Goal: Entertainment & Leisure: Browse casually

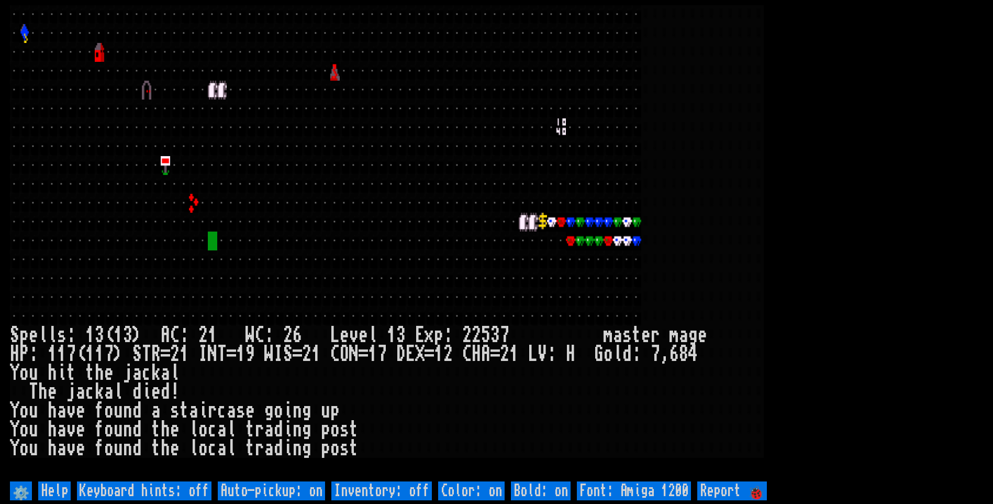
click at [315, 491] on off "Auto-pickup: on" at bounding box center [271, 490] width 107 height 19
type off "Auto-pickup: off"
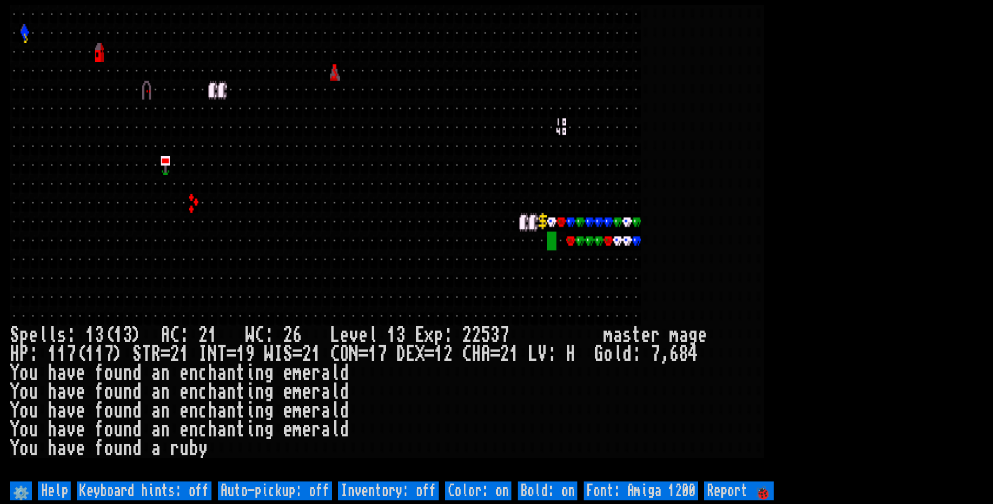
click at [315, 491] on off "Auto-pickup: off" at bounding box center [275, 490] width 114 height 19
type off "Auto-pickup: on"
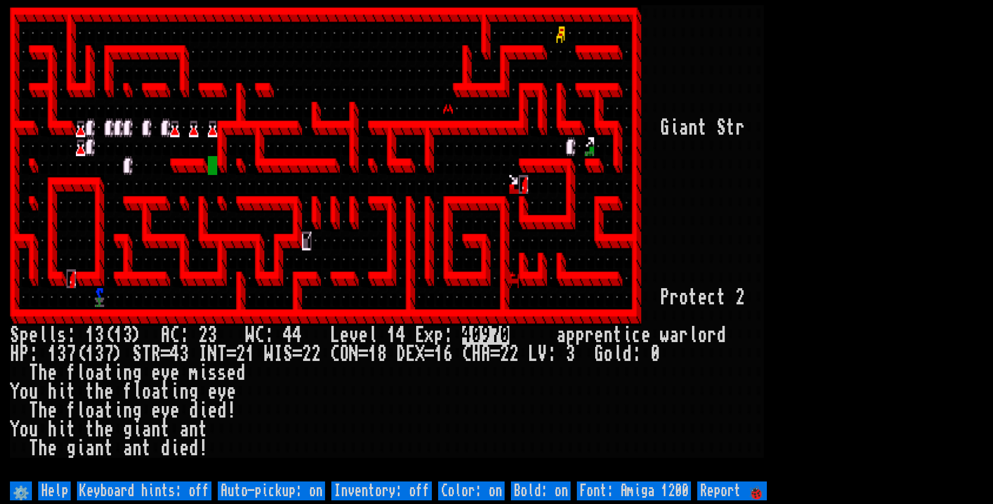
click at [315, 491] on off "Auto-pickup: on" at bounding box center [271, 490] width 107 height 19
type off "Auto-pickup: off"
